Goal: Find specific page/section: Find specific page/section

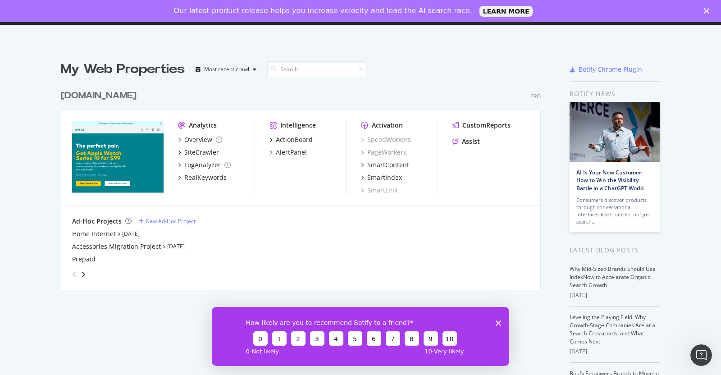
click at [497, 321] on icon "Close survey" at bounding box center [498, 322] width 5 height 5
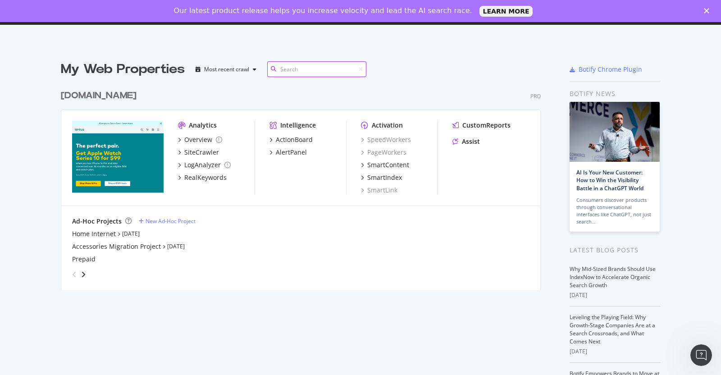
click at [296, 75] on input at bounding box center [316, 69] width 99 height 16
paste input "[URL][DOMAIN_NAME]"
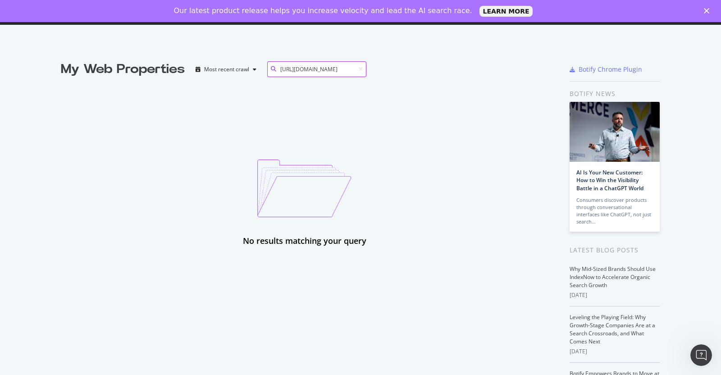
type input "[URL][DOMAIN_NAME]"
click at [359, 71] on icon at bounding box center [361, 69] width 4 height 5
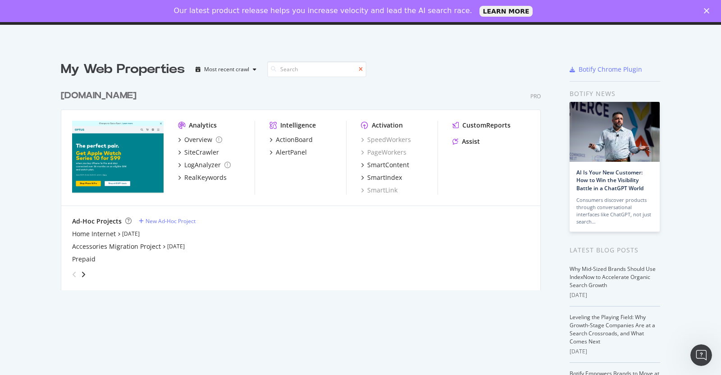
scroll to position [203, 478]
click at [197, 152] on div "SiteCrawler" at bounding box center [201, 152] width 35 height 9
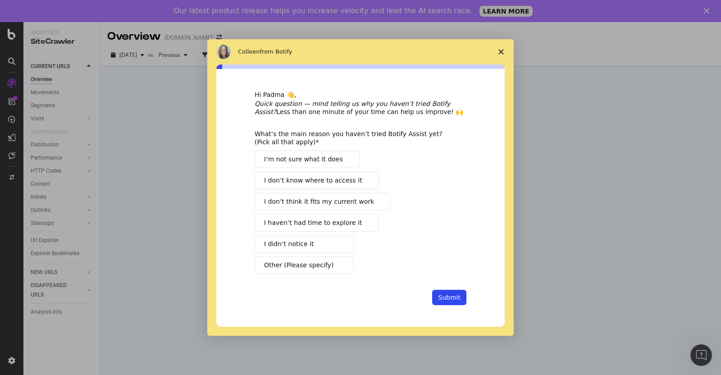
click at [502, 50] on polygon "Close survey" at bounding box center [500, 51] width 5 height 5
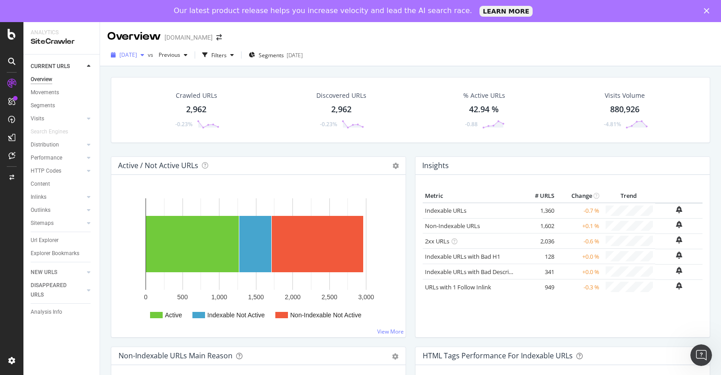
click at [137, 55] on span "[DATE]" at bounding box center [128, 55] width 18 height 8
click at [454, 59] on div "[DATE] vs Previous Filters Segments [DATE]" at bounding box center [410, 57] width 621 height 18
click at [237, 55] on div "button" at bounding box center [232, 54] width 11 height 5
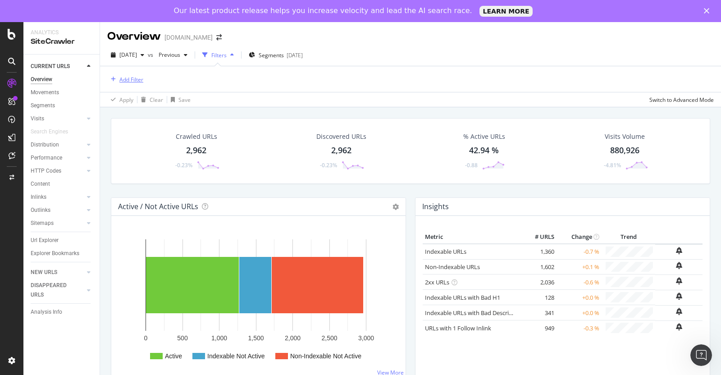
click at [131, 80] on div "Add Filter" at bounding box center [131, 80] width 24 height 8
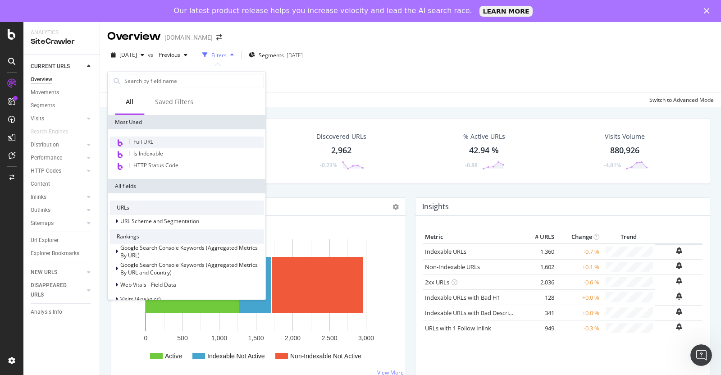
click at [154, 143] on div "Full URL" at bounding box center [186, 143] width 154 height 12
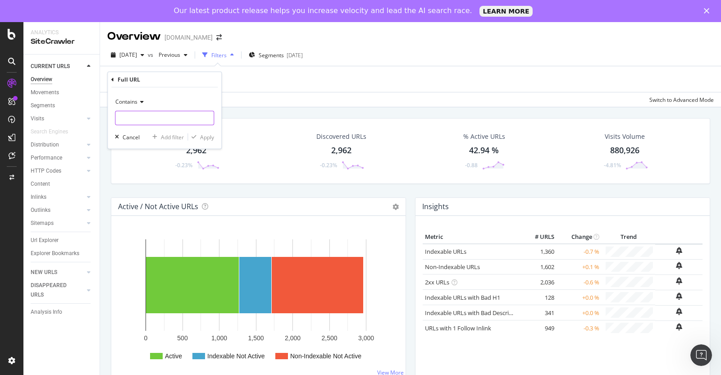
click at [152, 116] on input "text" at bounding box center [164, 118] width 98 height 14
paste input "[URL][DOMAIN_NAME]"
type input "[URL][DOMAIN_NAME]"
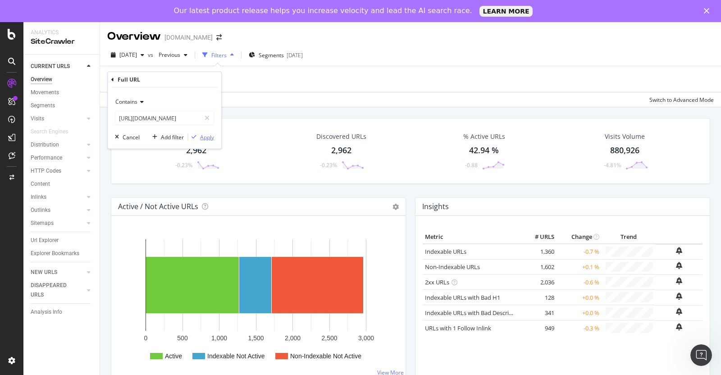
click at [205, 135] on div "Apply" at bounding box center [207, 137] width 14 height 8
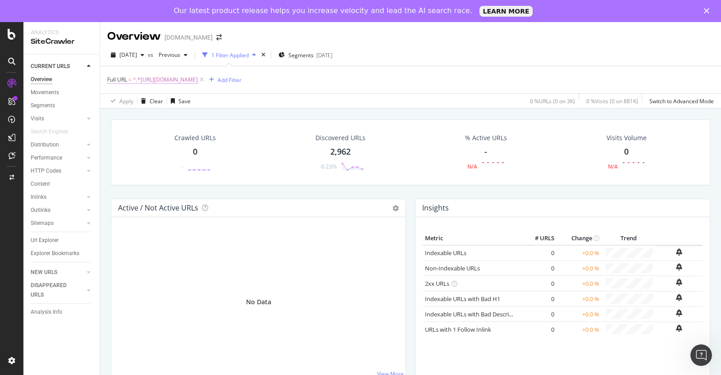
click at [196, 82] on span "^.*[URL][DOMAIN_NAME]" at bounding box center [165, 79] width 65 height 13
click at [189, 117] on input "[URL][DOMAIN_NAME]" at bounding box center [157, 116] width 85 height 14
drag, startPoint x: 151, startPoint y: 117, endPoint x: 56, endPoint y: 118, distance: 94.6
click at [56, 118] on body "Analytics SiteCrawler CURRENT URLS Overview Movements Segments Visits Analysis …" at bounding box center [360, 209] width 721 height 375
type input "[DOMAIN_NAME][URL]"
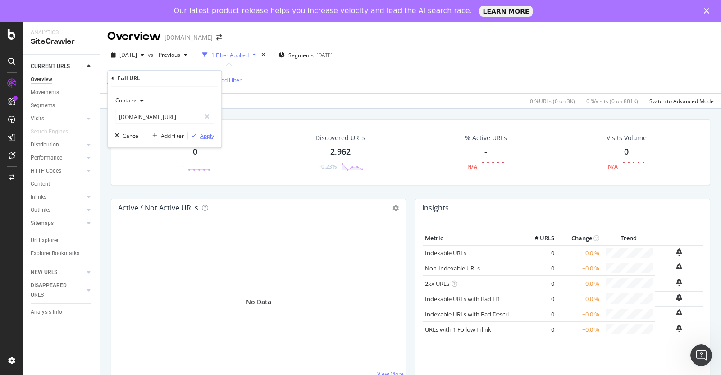
click at [209, 134] on div "Apply" at bounding box center [207, 136] width 14 height 8
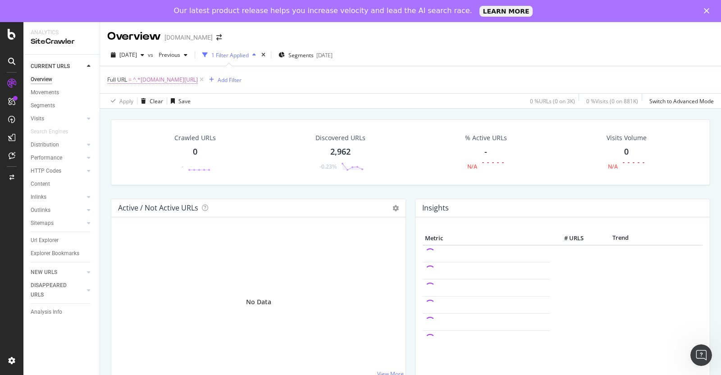
click at [187, 82] on span "^.*[DOMAIN_NAME][URL]" at bounding box center [165, 79] width 65 height 13
click at [156, 115] on input "[DOMAIN_NAME][URL]" at bounding box center [157, 116] width 85 height 14
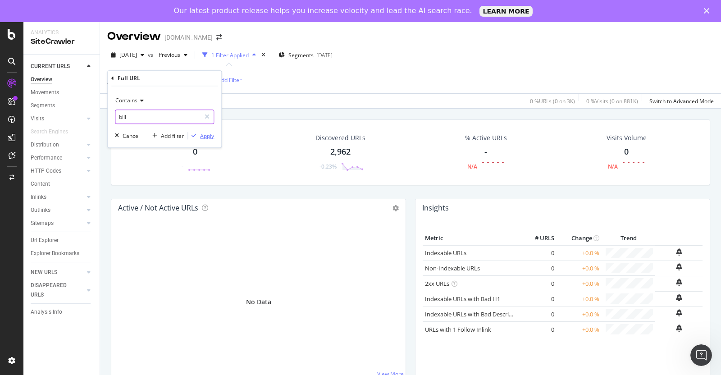
type input "bill"
click at [209, 136] on div "Apply" at bounding box center [207, 136] width 14 height 8
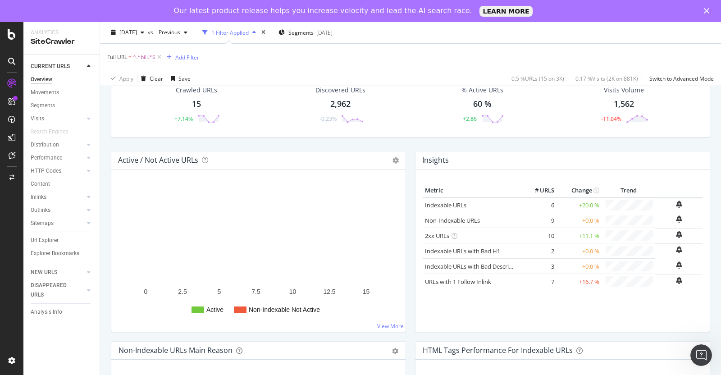
scroll to position [47, 0]
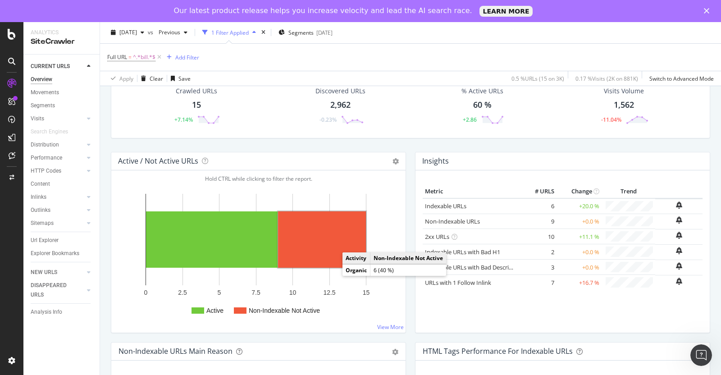
click at [304, 227] on rect "A chart." at bounding box center [322, 239] width 88 height 56
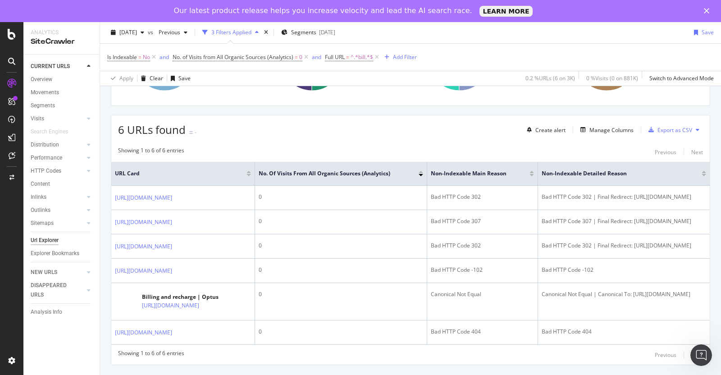
scroll to position [175, 0]
